Goal: Communication & Community: Answer question/provide support

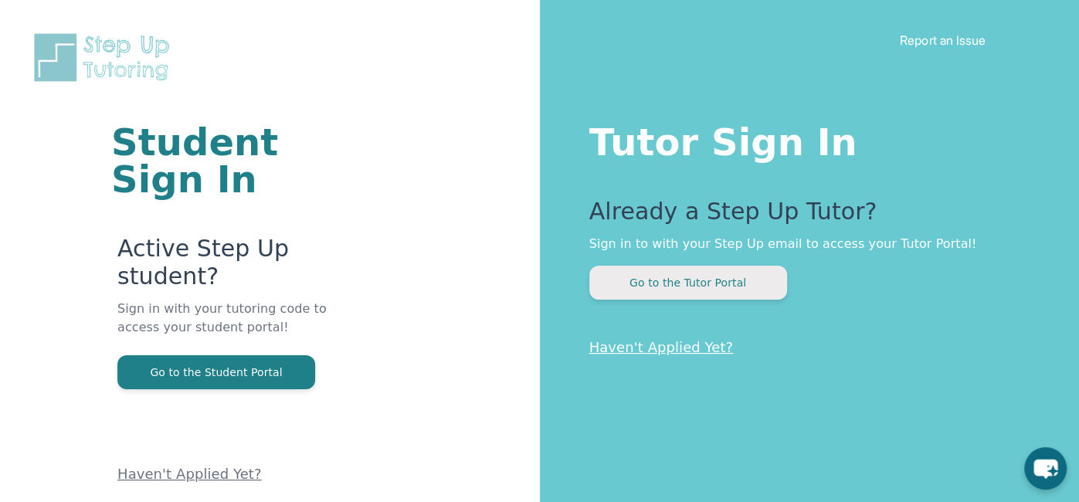
click at [680, 289] on button "Go to the Tutor Portal" at bounding box center [688, 283] width 198 height 34
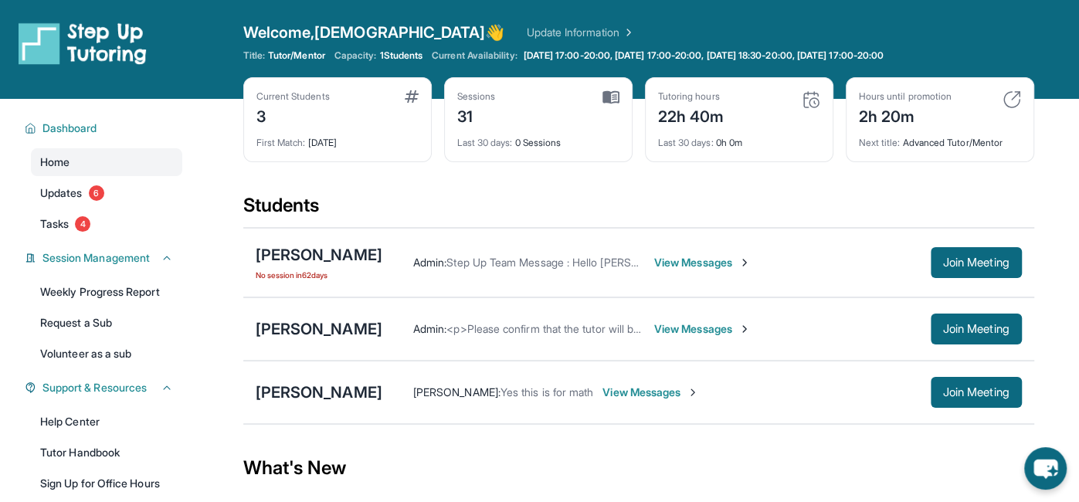
click at [602, 393] on span "View Messages" at bounding box center [650, 392] width 97 height 15
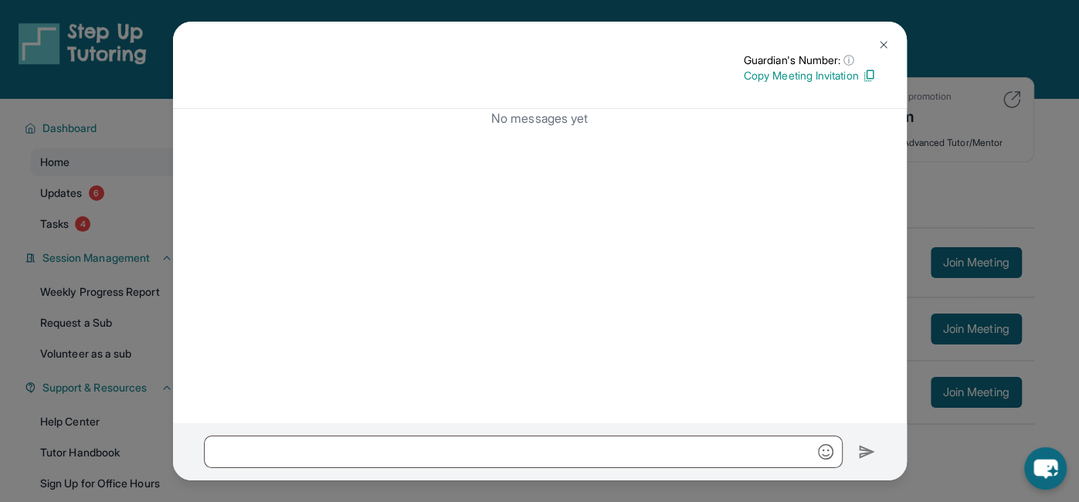
click at [809, 80] on p "Copy Meeting Invitation" at bounding box center [810, 75] width 132 height 15
click at [877, 39] on img at bounding box center [883, 45] width 12 height 12
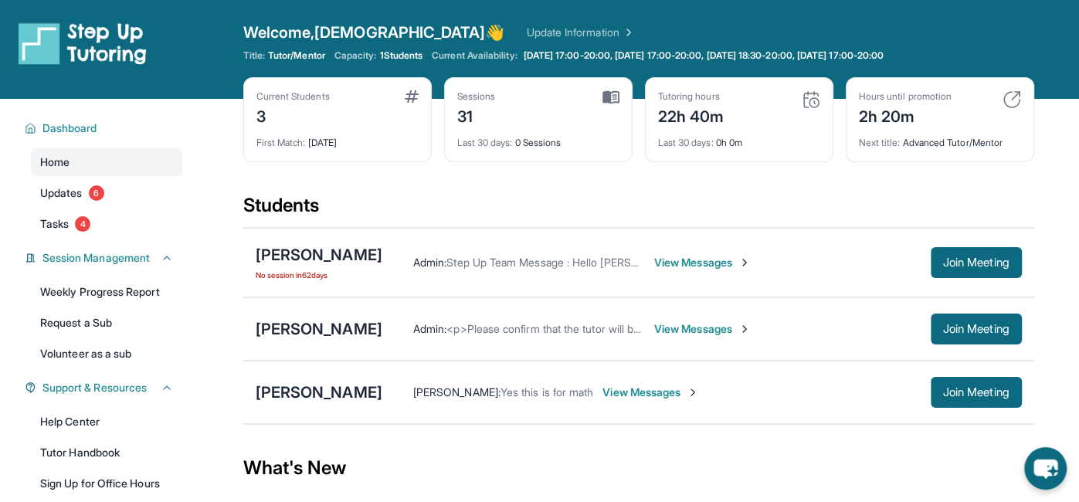
click at [1013, 100] on img at bounding box center [1011, 99] width 19 height 19
click at [57, 195] on span "Updates" at bounding box center [61, 192] width 42 height 15
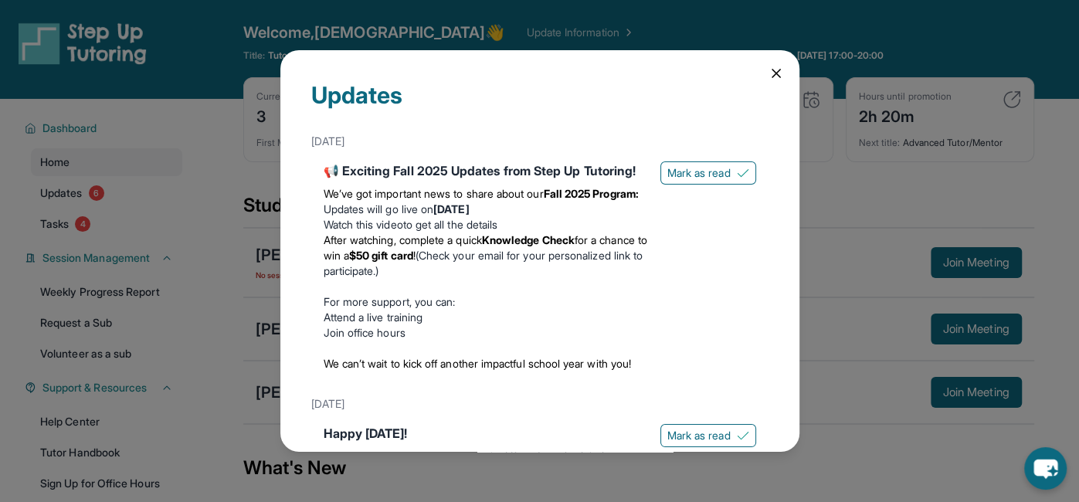
click at [777, 77] on icon at bounding box center [775, 73] width 15 height 15
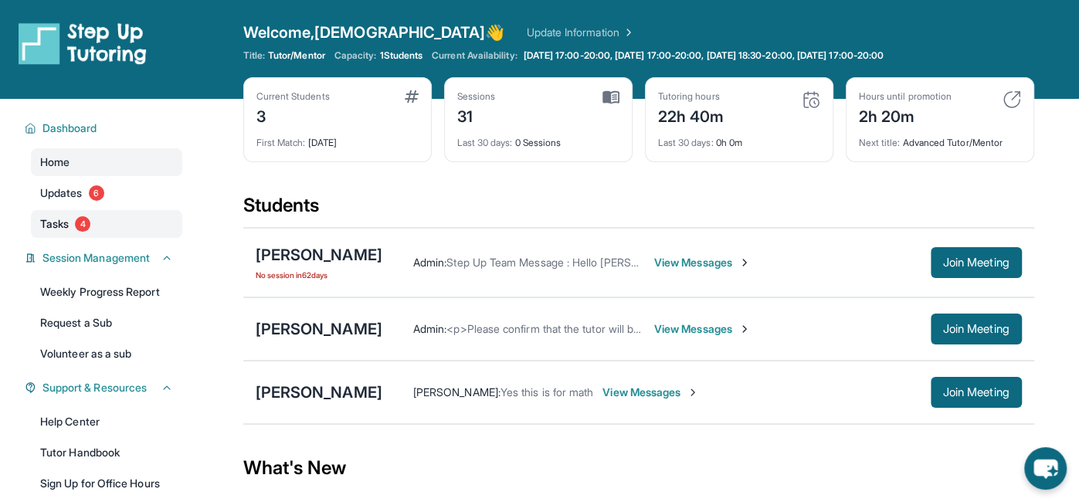
click at [41, 225] on span "Tasks" at bounding box center [54, 223] width 29 height 15
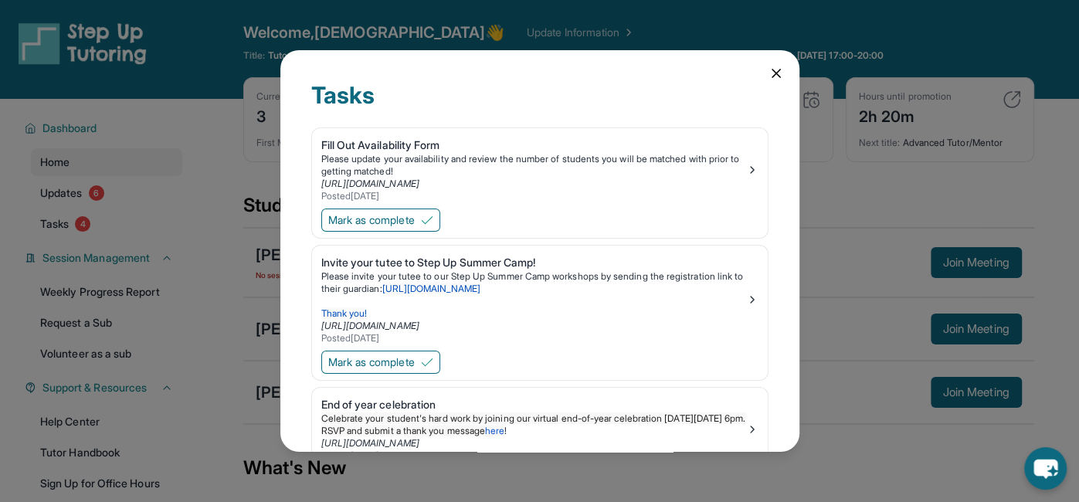
click at [775, 60] on div "Tasks Fill Out Availability Form Please update your availability and review the…" at bounding box center [539, 251] width 519 height 402
click at [777, 73] on icon at bounding box center [775, 73] width 15 height 15
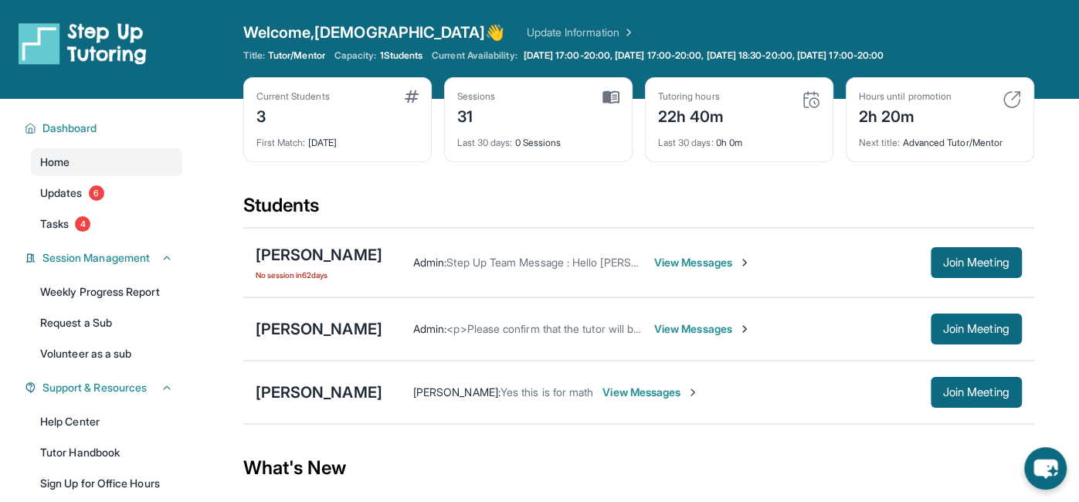
click at [815, 104] on img at bounding box center [811, 99] width 19 height 19
click at [81, 219] on span "4" at bounding box center [82, 223] width 15 height 15
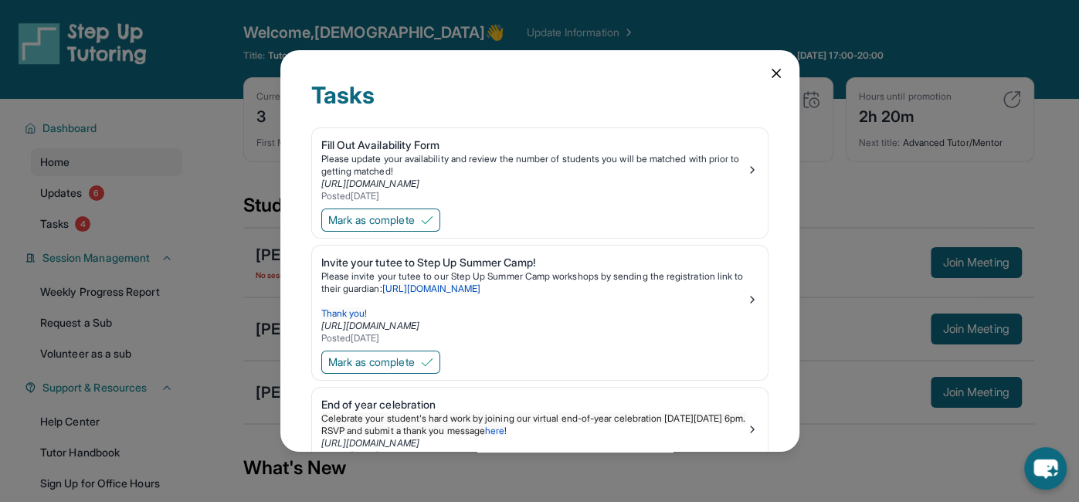
click at [789, 76] on div "Tasks Fill Out Availability Form Please update your availability and review the…" at bounding box center [539, 251] width 519 height 402
click at [778, 76] on icon at bounding box center [776, 74] width 8 height 8
